Goal: Check status: Verify the current state of an ongoing process or item

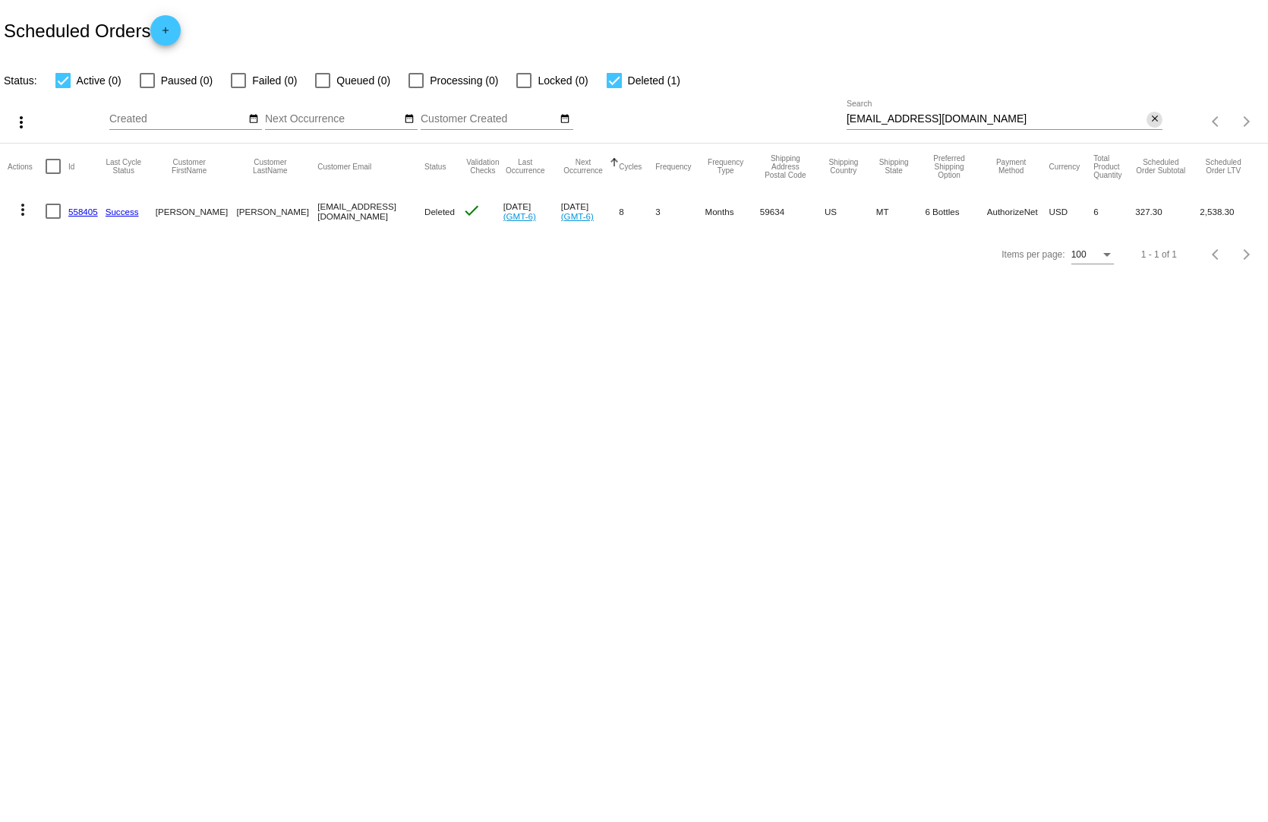
click at [1158, 113] on mat-icon "close" at bounding box center [1155, 119] width 11 height 12
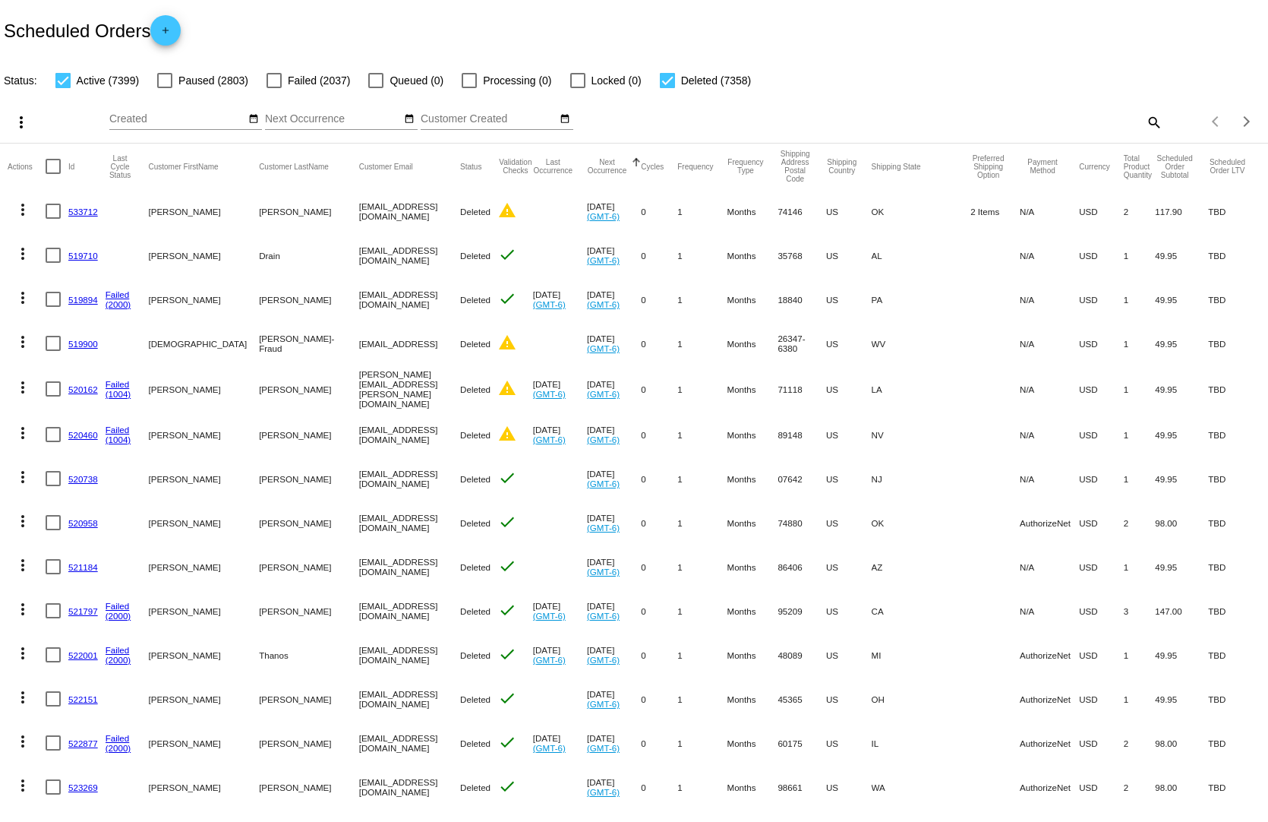
click at [1147, 110] on mat-icon "search" at bounding box center [1153, 122] width 18 height 24
click at [1111, 113] on input "Search" at bounding box center [1005, 119] width 316 height 12
paste input "[EMAIL_ADDRESS][DOMAIN_NAME]"
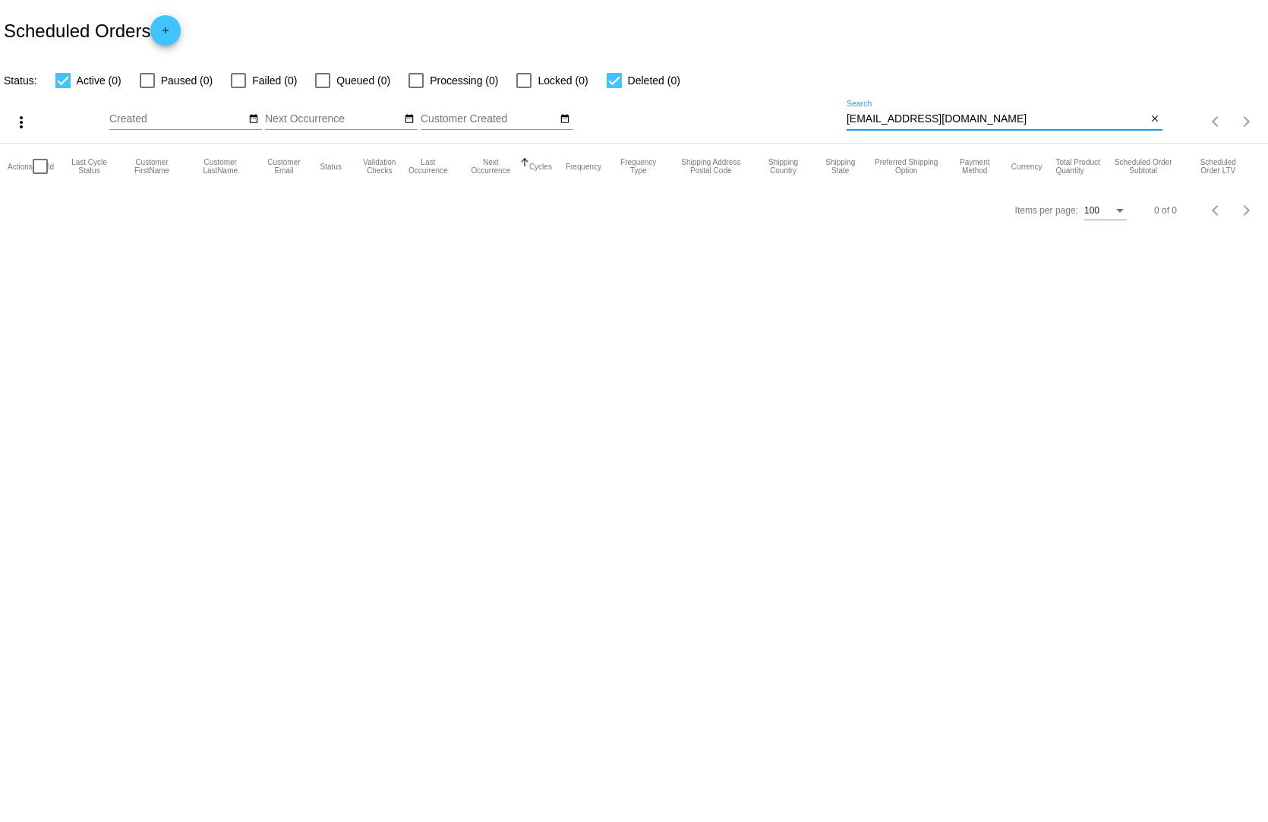
type input "[EMAIL_ADDRESS][DOMAIN_NAME]"
click at [607, 73] on div at bounding box center [614, 80] width 15 height 15
click at [614, 88] on input "Deleted (0)" at bounding box center [614, 88] width 1 height 1
click at [607, 73] on div at bounding box center [614, 80] width 15 height 15
click at [614, 88] on input "Deleted (0)" at bounding box center [614, 88] width 1 height 1
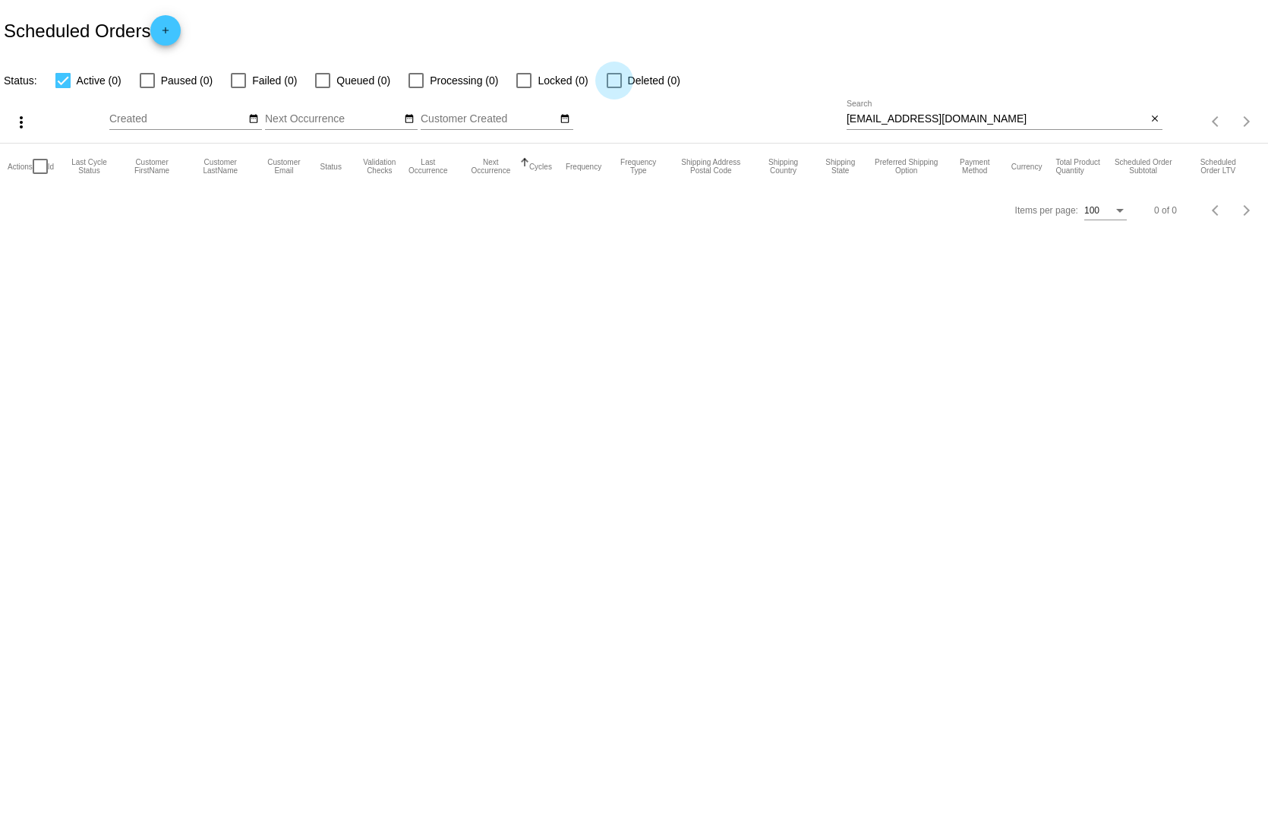
checkbox input "true"
click at [62, 70] on app-dashboard-scheduled-orders "Scheduled Orders add Status: Active (0) Paused (0) Failed (0) Queued (0) Proces…" at bounding box center [634, 116] width 1268 height 232
click at [1156, 113] on mat-icon "close" at bounding box center [1155, 119] width 11 height 12
